Goal: Browse casually

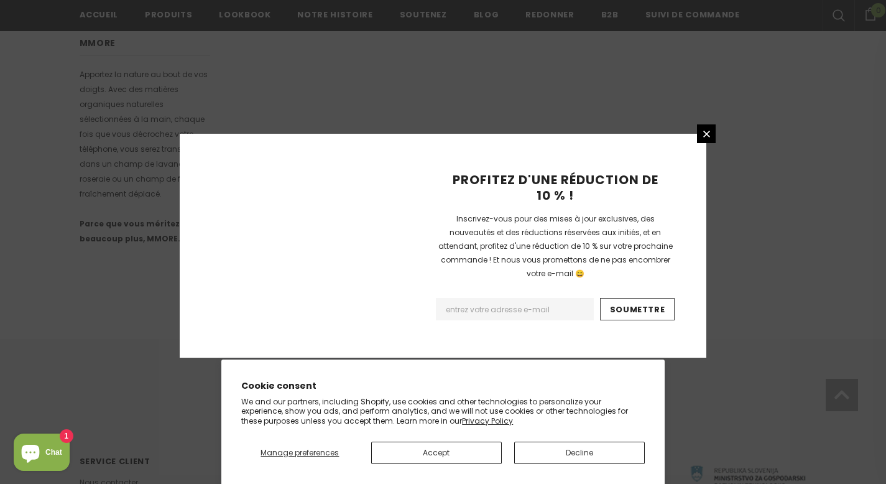
scroll to position [821, 0]
